Goal: Information Seeking & Learning: Compare options

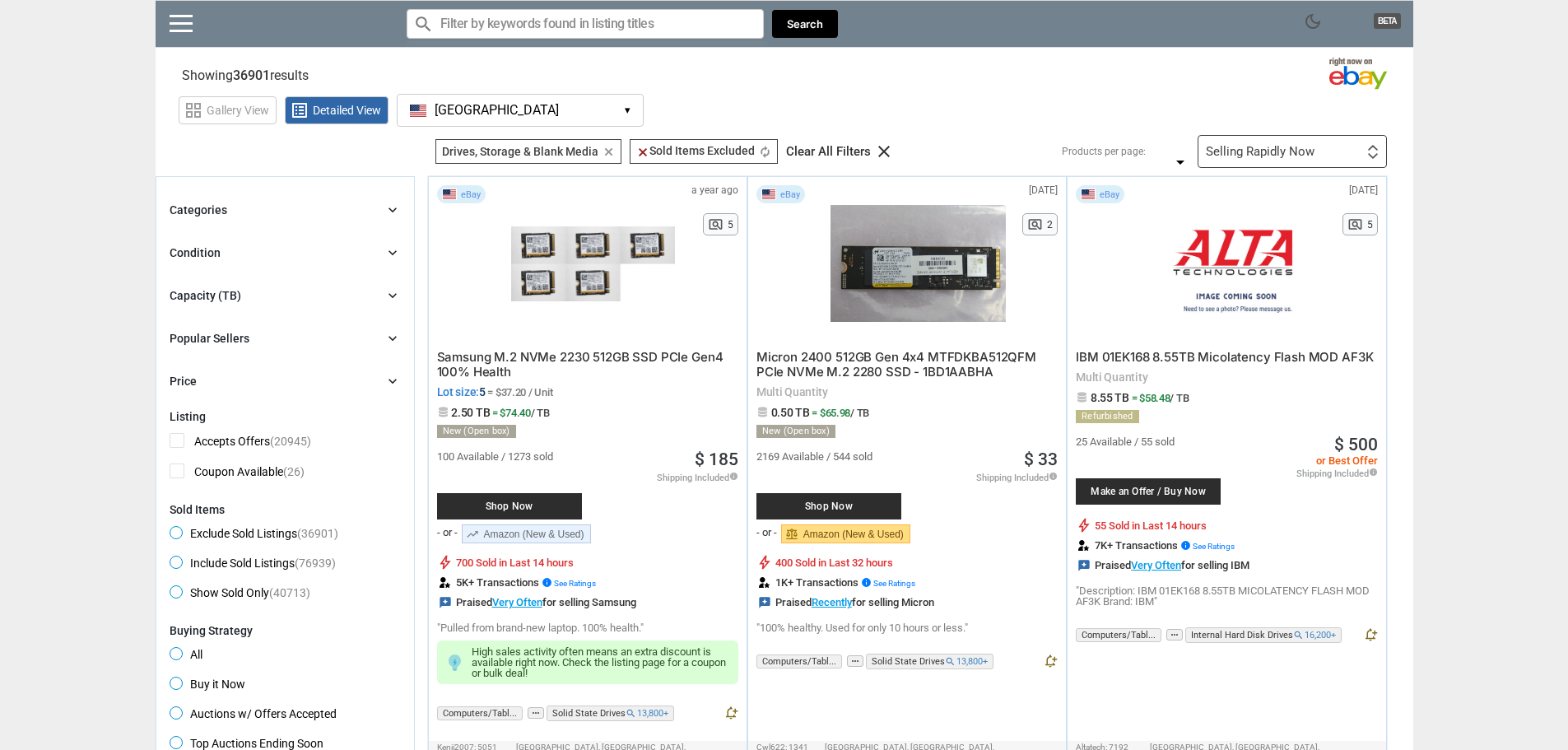
click at [391, 220] on div "Categories chevron_right" at bounding box center [285, 210] width 231 height 19
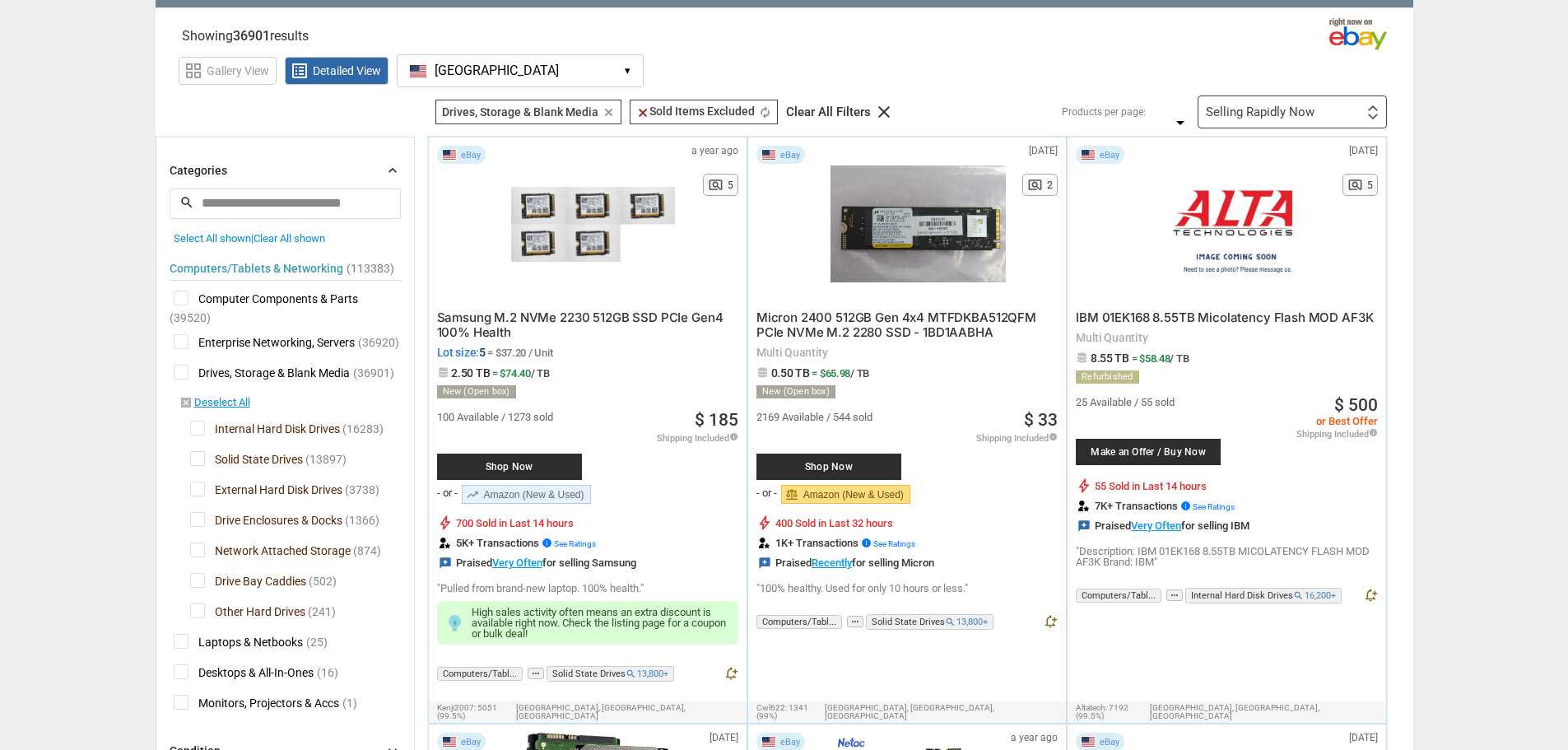
scroll to position [247, 0]
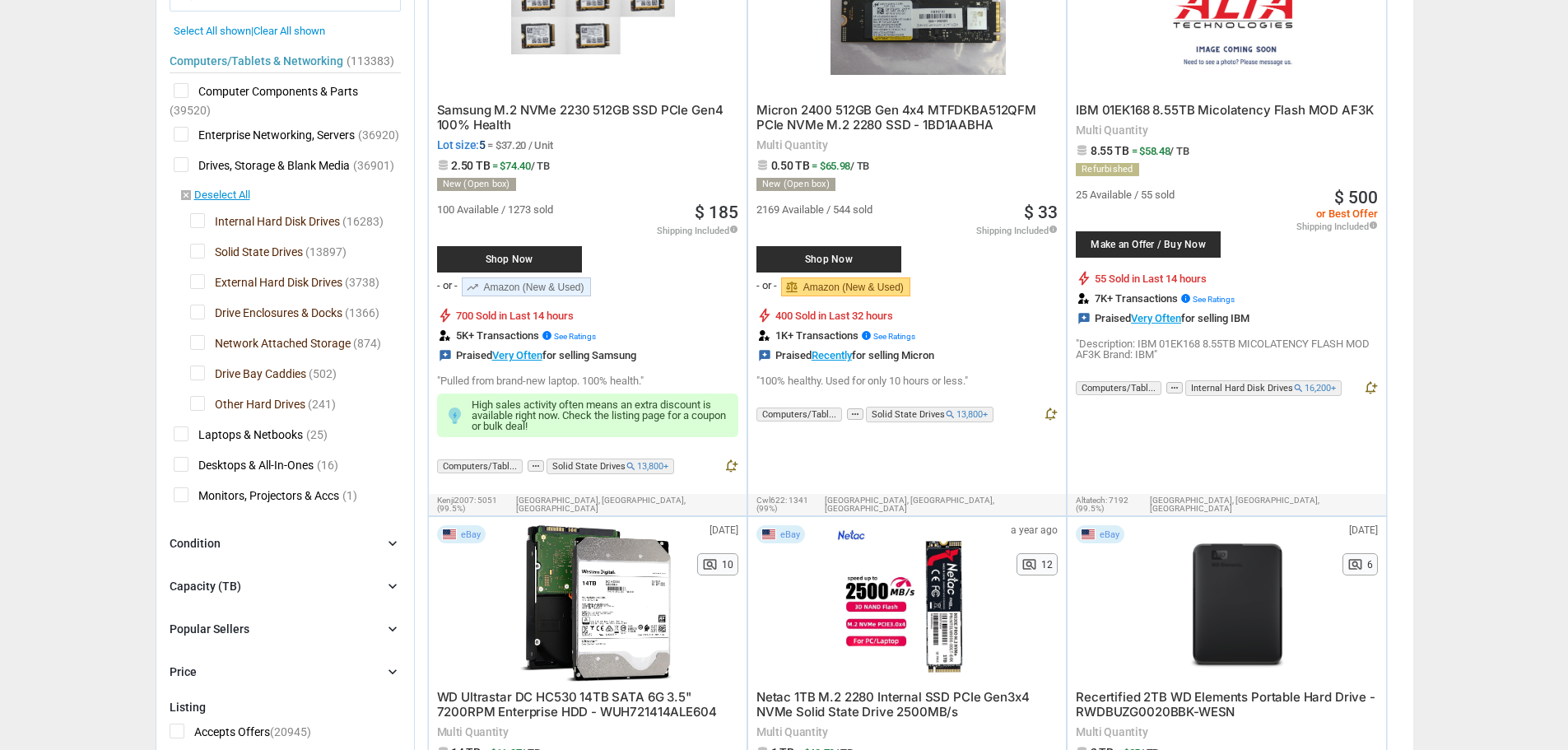
click at [194, 251] on span "Solid State Drives" at bounding box center [247, 253] width 113 height 20
click at [193, 280] on span "External Hard Disk Drives" at bounding box center [266, 284] width 153 height 20
click at [196, 311] on span "Drive Enclosures & Docks" at bounding box center [266, 314] width 153 height 20
click at [198, 349] on span "Network Attached Storage" at bounding box center [271, 345] width 161 height 20
click at [192, 372] on span "Drive Bay Caddies" at bounding box center [249, 375] width 116 height 20
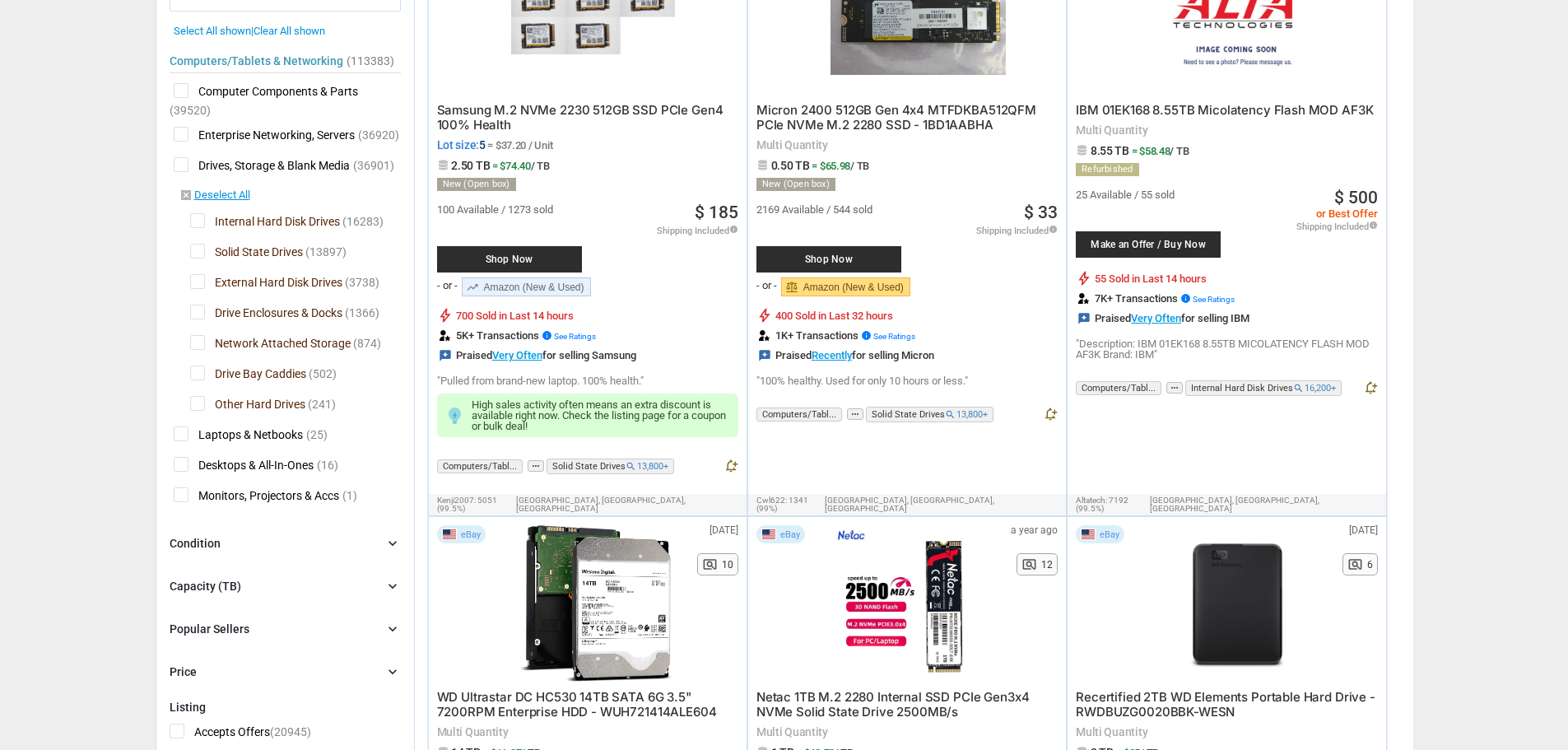
click at [192, 394] on div "Computers/Tablets & Networking (113383) [L1] Computer Components & Parts (39520…" at bounding box center [285, 274] width 231 height 474
drag, startPoint x: 205, startPoint y: 400, endPoint x: 205, endPoint y: 371, distance: 29.0
click at [0, 0] on div at bounding box center [0, 0] width 0 height 0
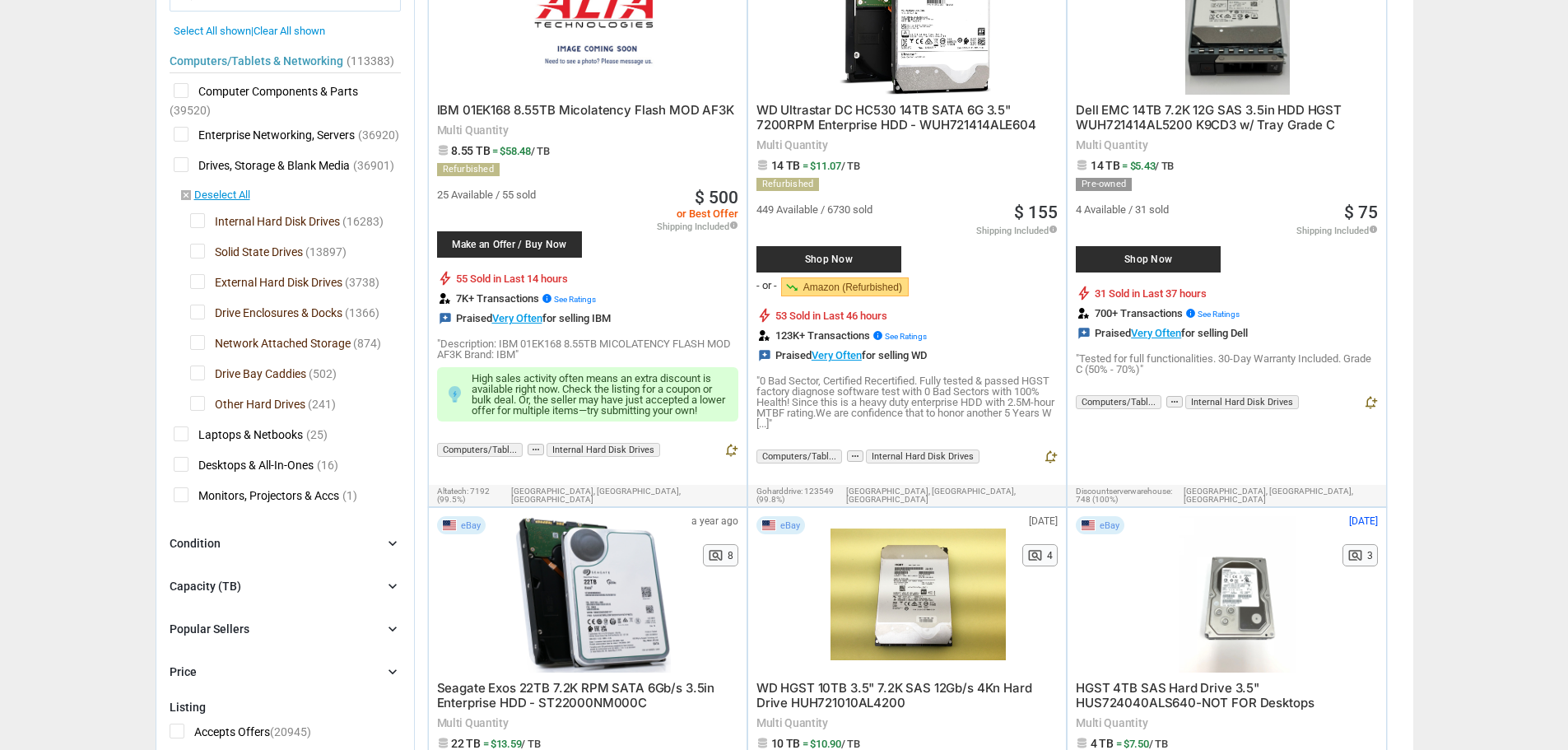
click at [195, 342] on span "Network Attached Storage" at bounding box center [271, 345] width 161 height 20
drag, startPoint x: 205, startPoint y: 403, endPoint x: 273, endPoint y: 323, distance: 105.0
click at [205, 403] on span "Other Hard Drives" at bounding box center [248, 406] width 116 height 20
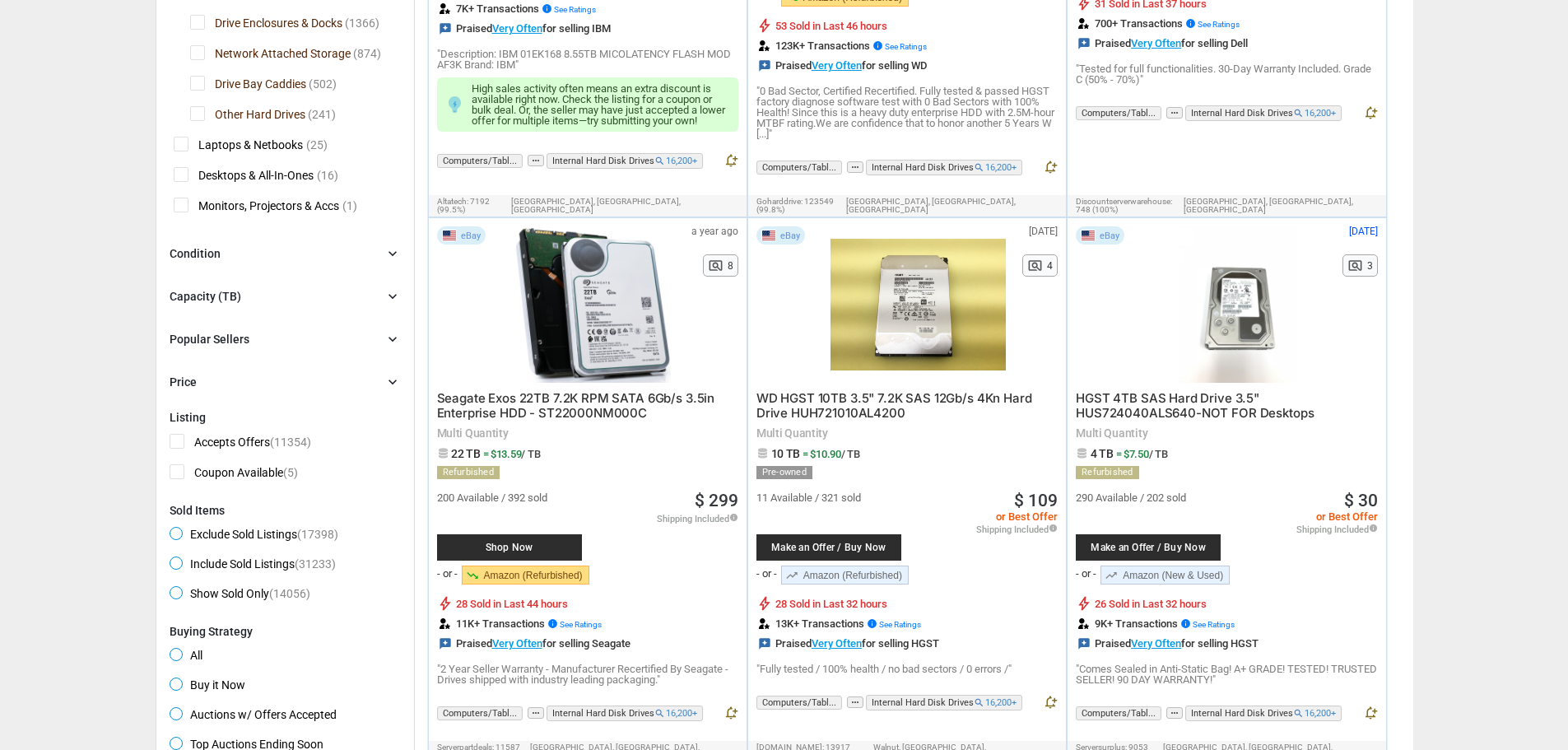
scroll to position [576, 0]
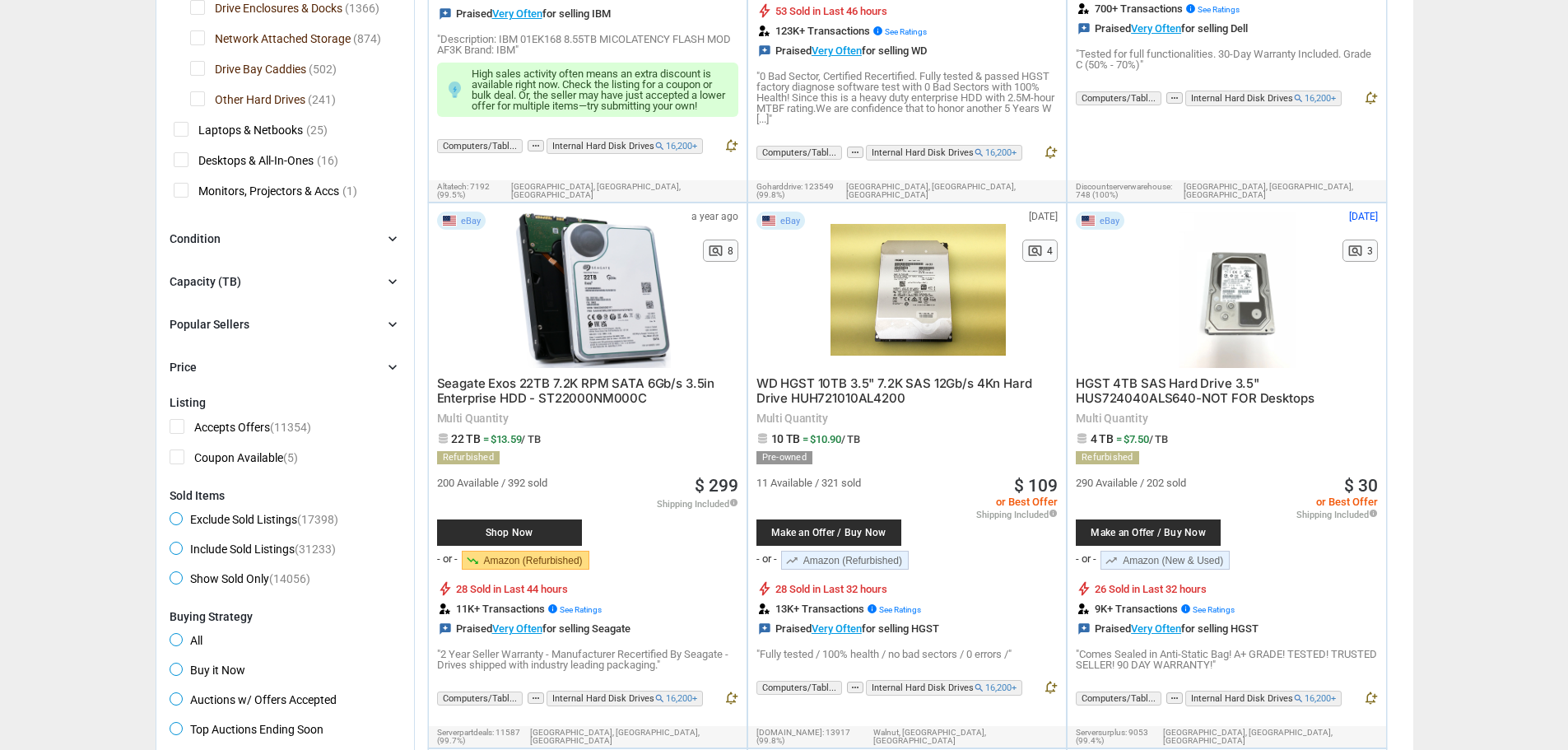
click at [267, 326] on div "Popular Sellers chevron_right" at bounding box center [285, 325] width 231 height 19
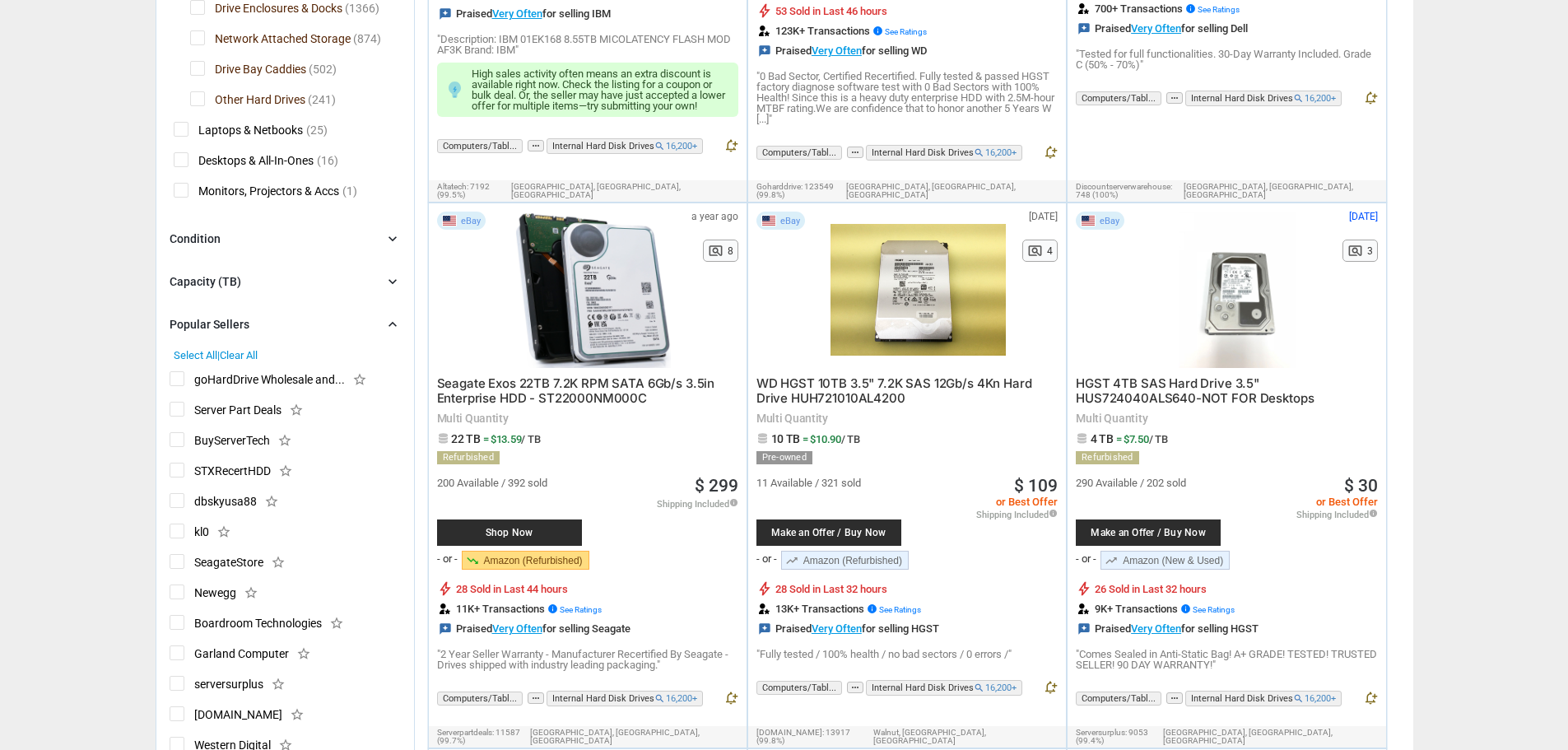
click at [274, 327] on div "Popular Sellers chevron_right" at bounding box center [285, 325] width 231 height 19
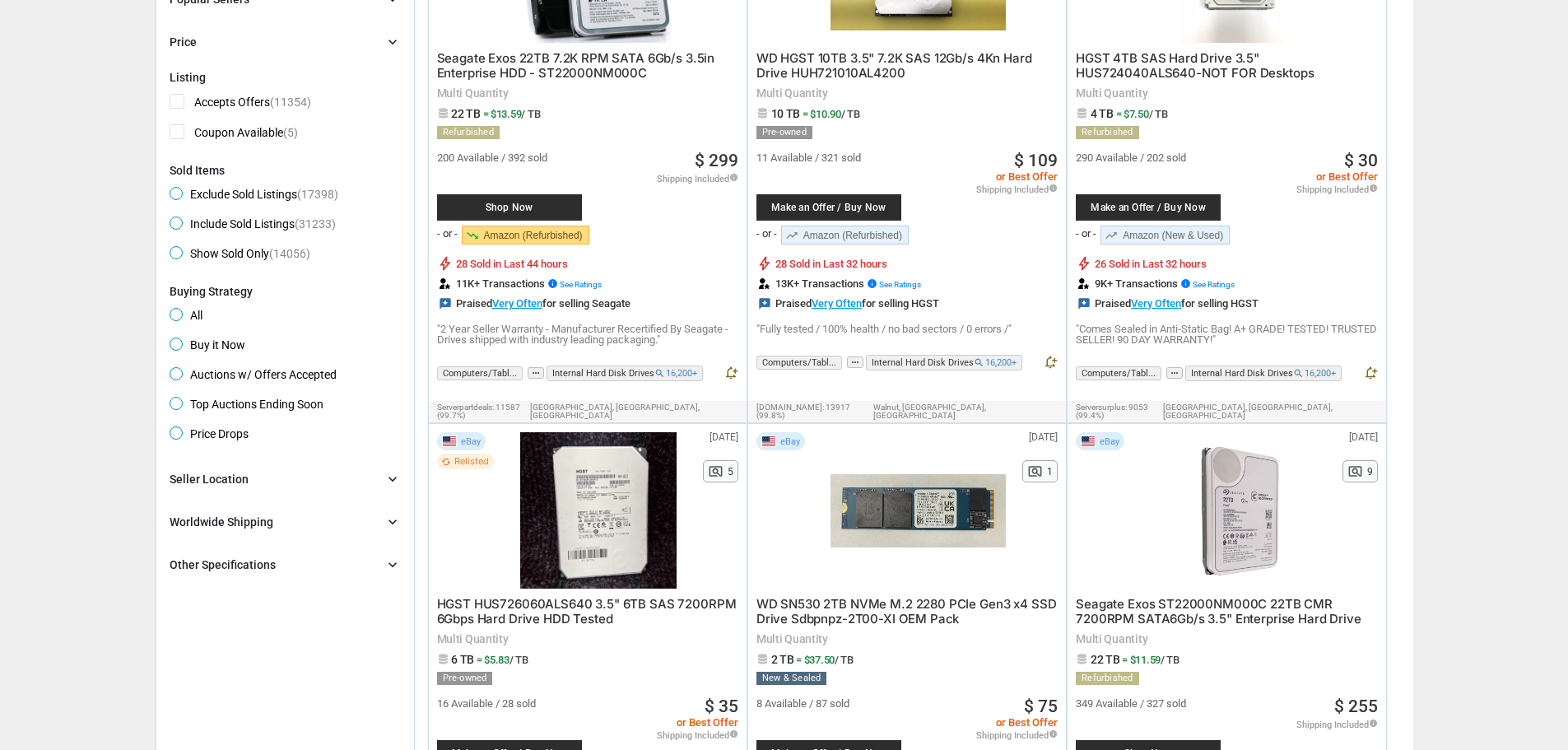
scroll to position [906, 0]
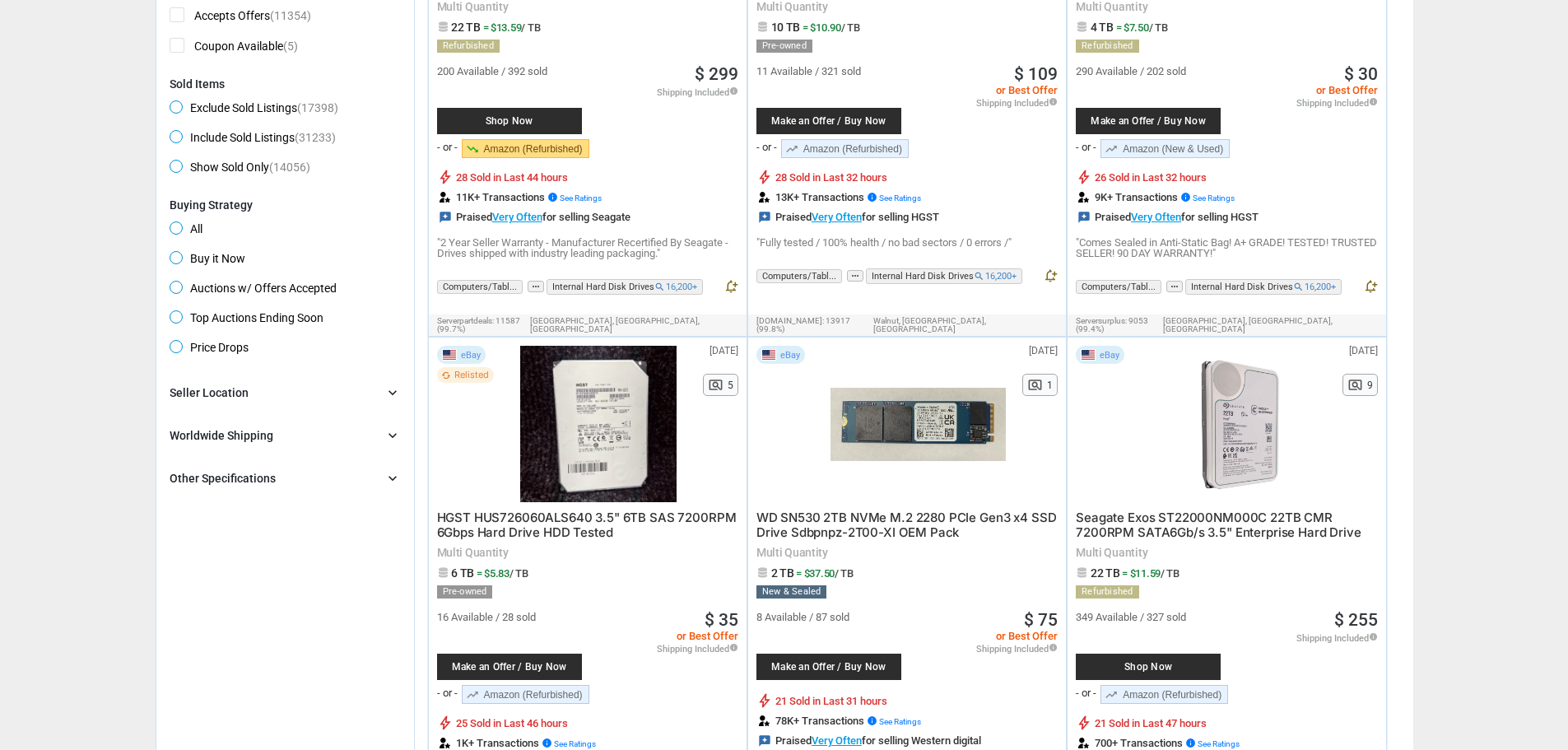
click at [294, 485] on div "Other Specifications chevron_right" at bounding box center [285, 478] width 231 height 19
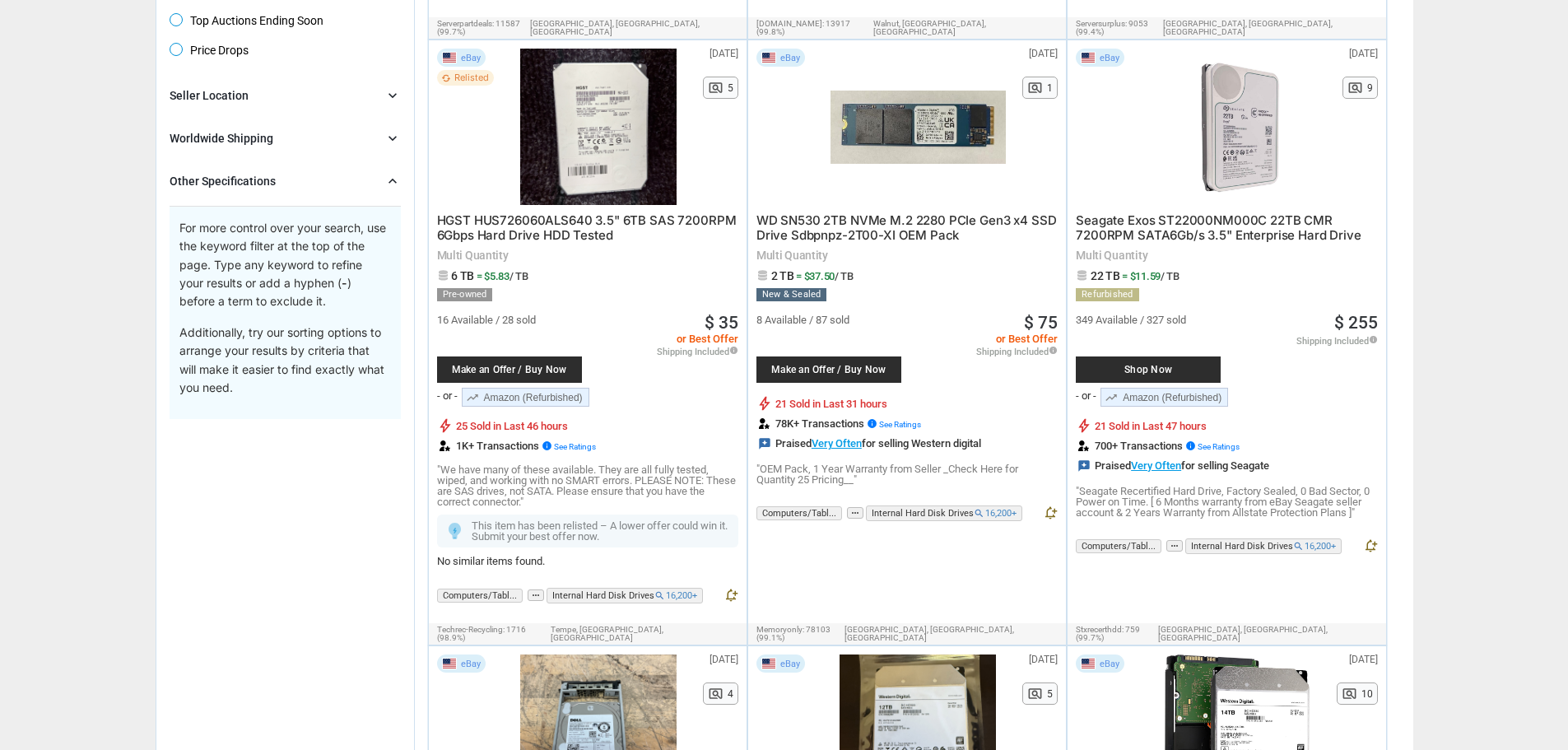
scroll to position [1318, 0]
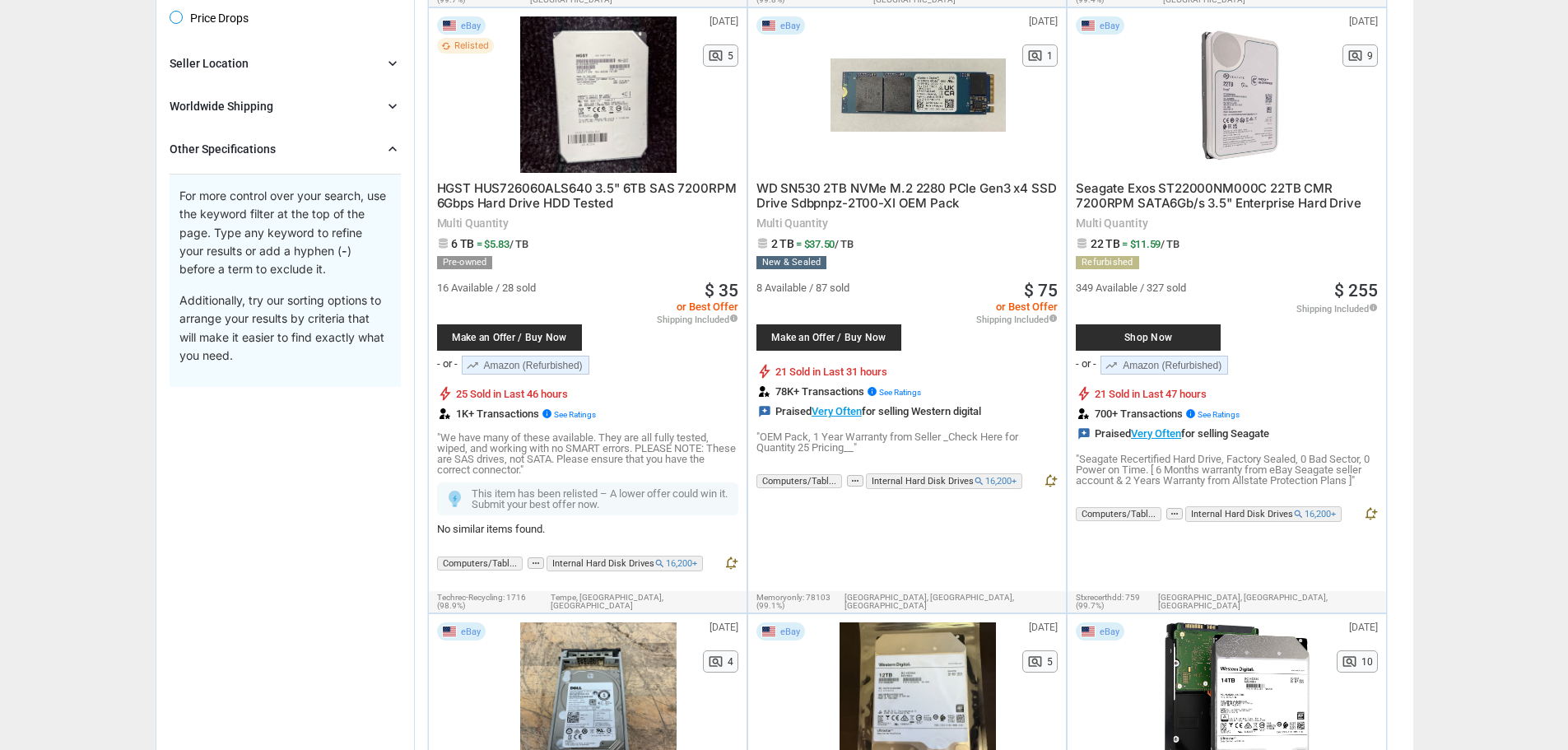
click at [327, 165] on div "Other Specifications chevron_right For more control over your search, use the k…" at bounding box center [285, 264] width 231 height 249
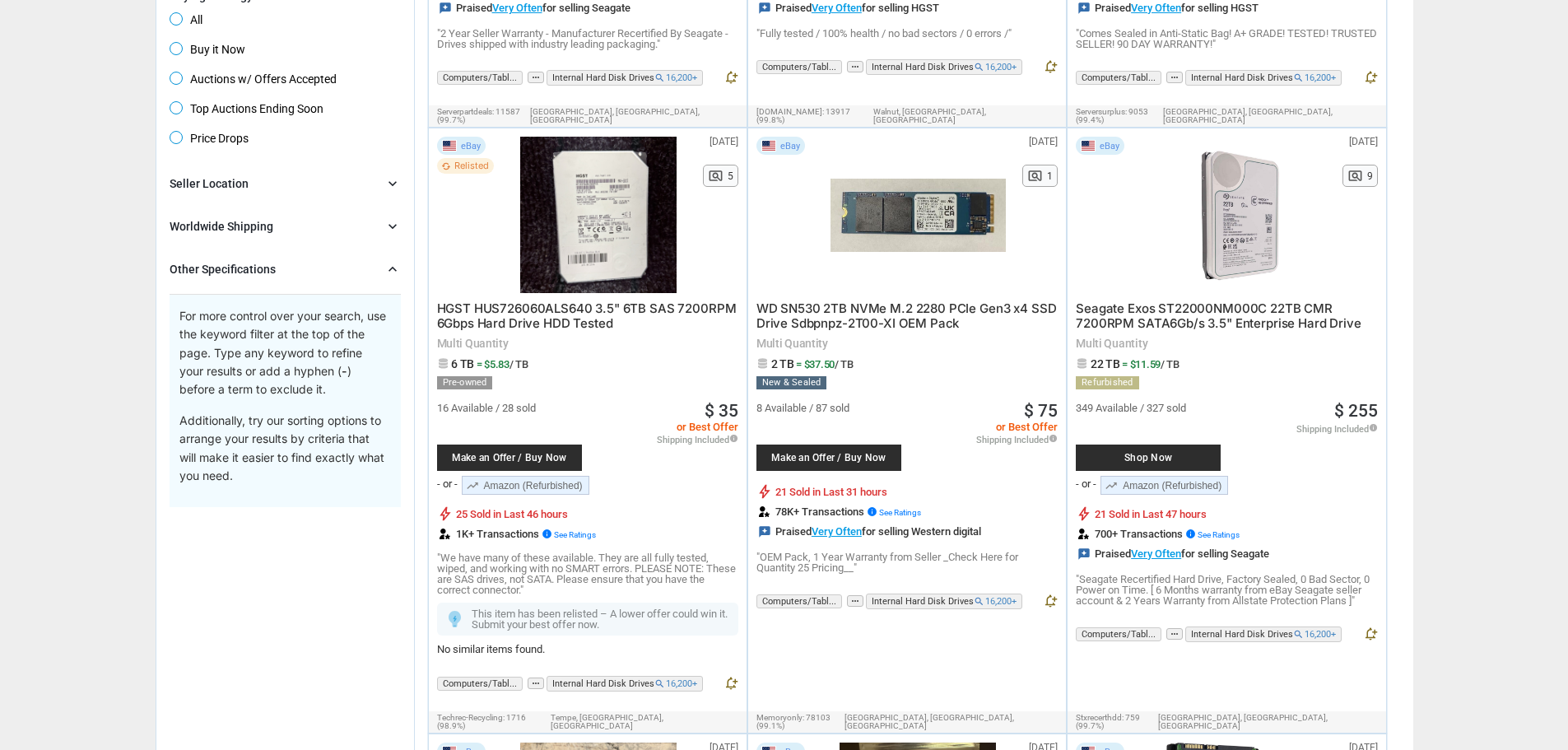
scroll to position [1235, 0]
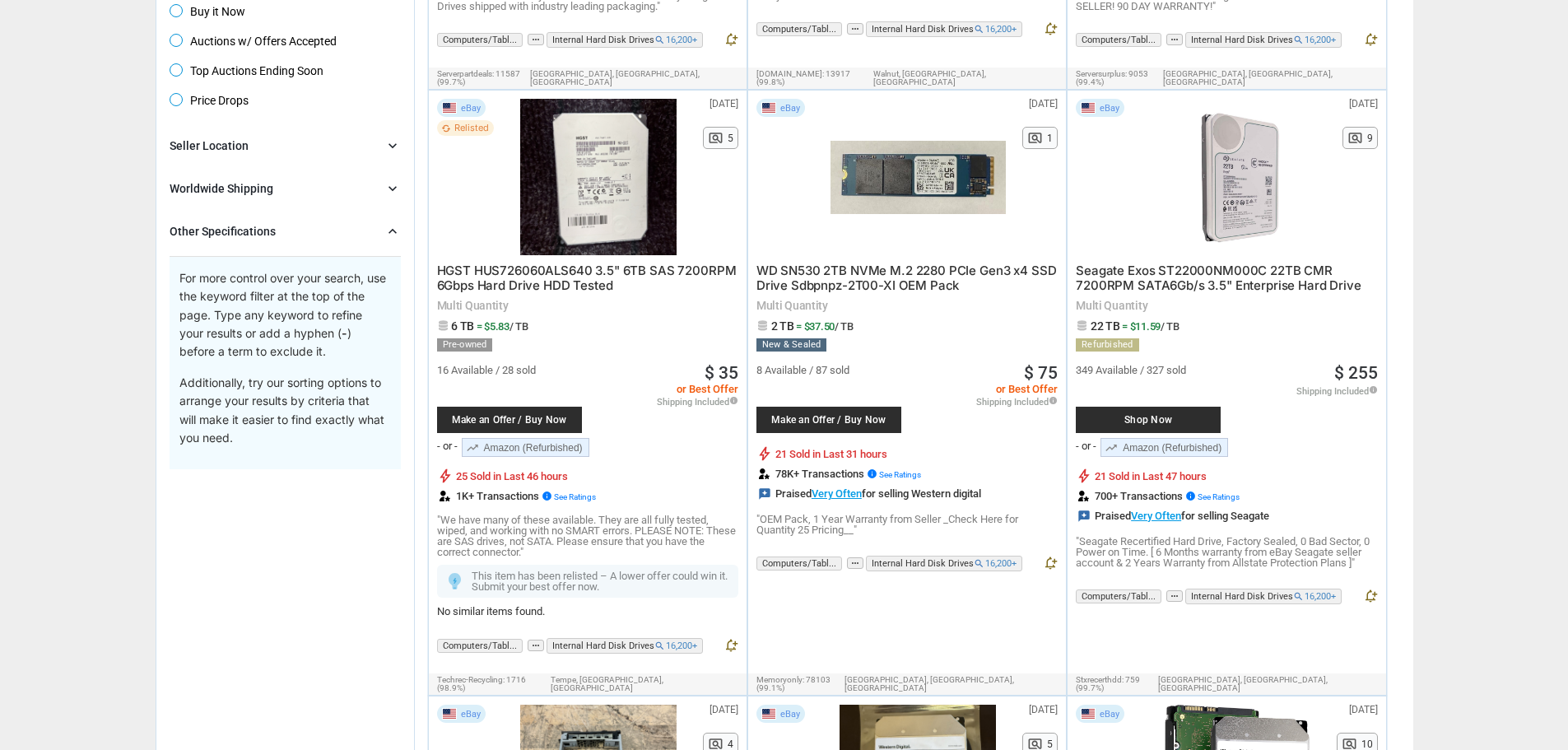
click at [676, 263] on span "HGST HUS726060ALS640 3.5" 6TB SAS 7200RPM 6Gbps Hard Drive HDD Tested" at bounding box center [587, 278] width 300 height 31
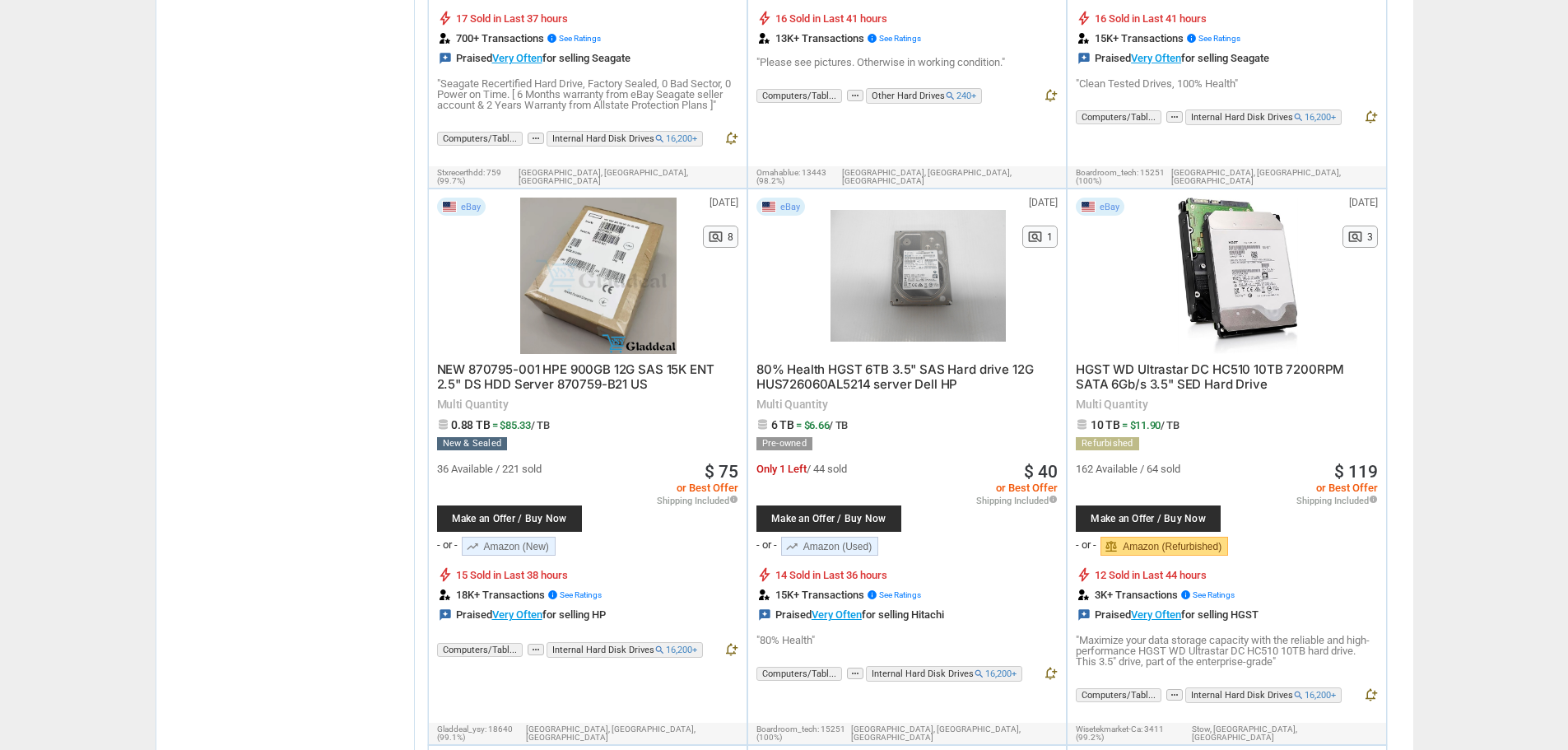
scroll to position [2883, 0]
